Goal: Information Seeking & Learning: Learn about a topic

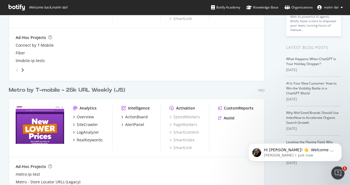
scroll to position [24, 0]
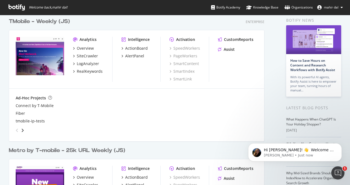
click at [47, 72] on img "grid" at bounding box center [40, 56] width 48 height 39
click at [84, 47] on div "Overview" at bounding box center [85, 48] width 17 height 5
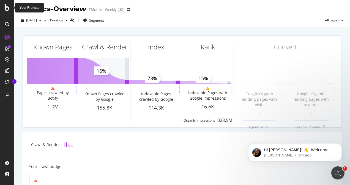
click at [6, 8] on icon at bounding box center [7, 7] width 5 height 7
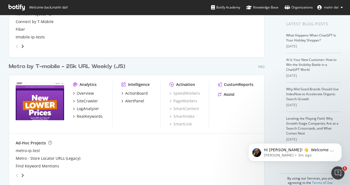
scroll to position [117, 0]
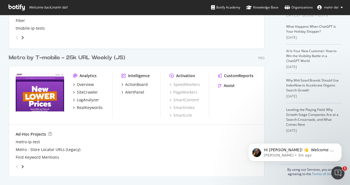
click at [46, 59] on div "Metro by T-mobile - 25k URL Weekly (JS)" at bounding box center [67, 58] width 116 height 8
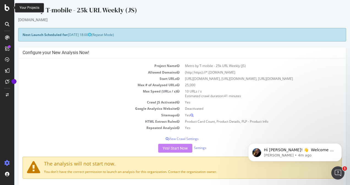
click at [6, 10] on icon at bounding box center [7, 7] width 5 height 7
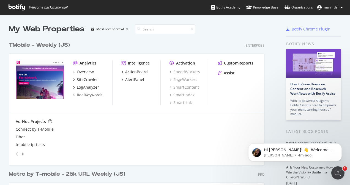
click at [58, 43] on div "TMobile - Weekly (JS)" at bounding box center [39, 45] width 61 height 8
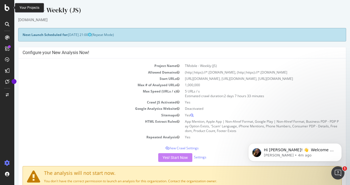
click at [7, 7] on icon at bounding box center [7, 7] width 5 height 7
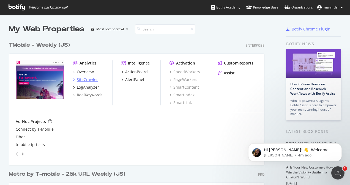
scroll to position [117, 0]
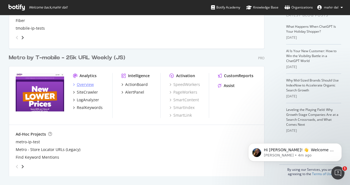
click at [80, 85] on div "Overview" at bounding box center [85, 84] width 17 height 5
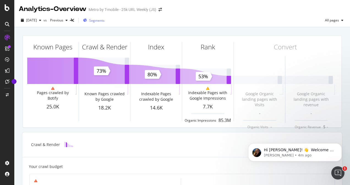
click at [102, 20] on span "Segments" at bounding box center [96, 20] width 15 height 5
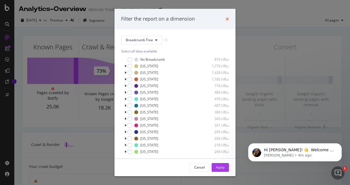
click at [228, 20] on icon "times" at bounding box center [226, 19] width 3 height 4
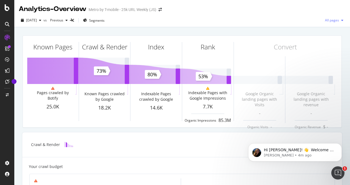
click at [329, 23] on div "All pages" at bounding box center [333, 20] width 23 height 8
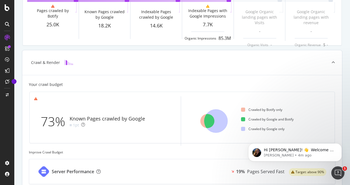
scroll to position [93, 0]
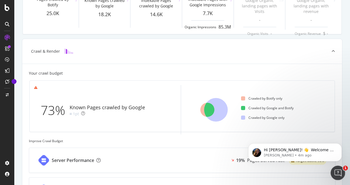
click at [337, 177] on div "Open Intercom Messenger" at bounding box center [337, 172] width 18 height 18
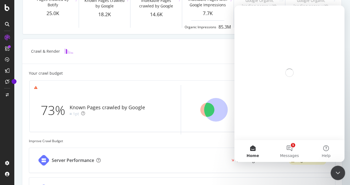
scroll to position [0, 0]
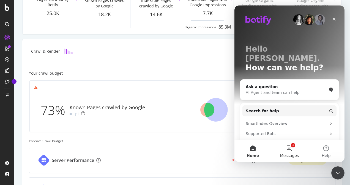
click at [297, 150] on button "1 Messages" at bounding box center [289, 151] width 37 height 22
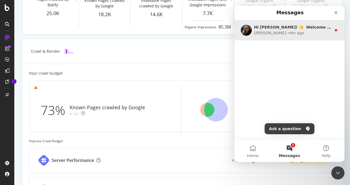
click at [314, 30] on div "[PERSON_NAME] • 4m ago" at bounding box center [292, 33] width 77 height 6
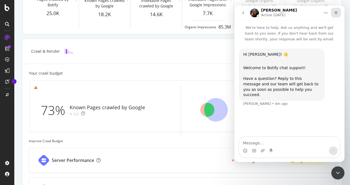
click at [340, 10] on div "Close" at bounding box center [336, 13] width 10 height 10
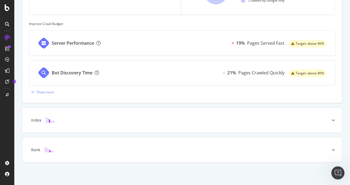
scroll to position [190, 0]
